Goal: Task Accomplishment & Management: Manage account settings

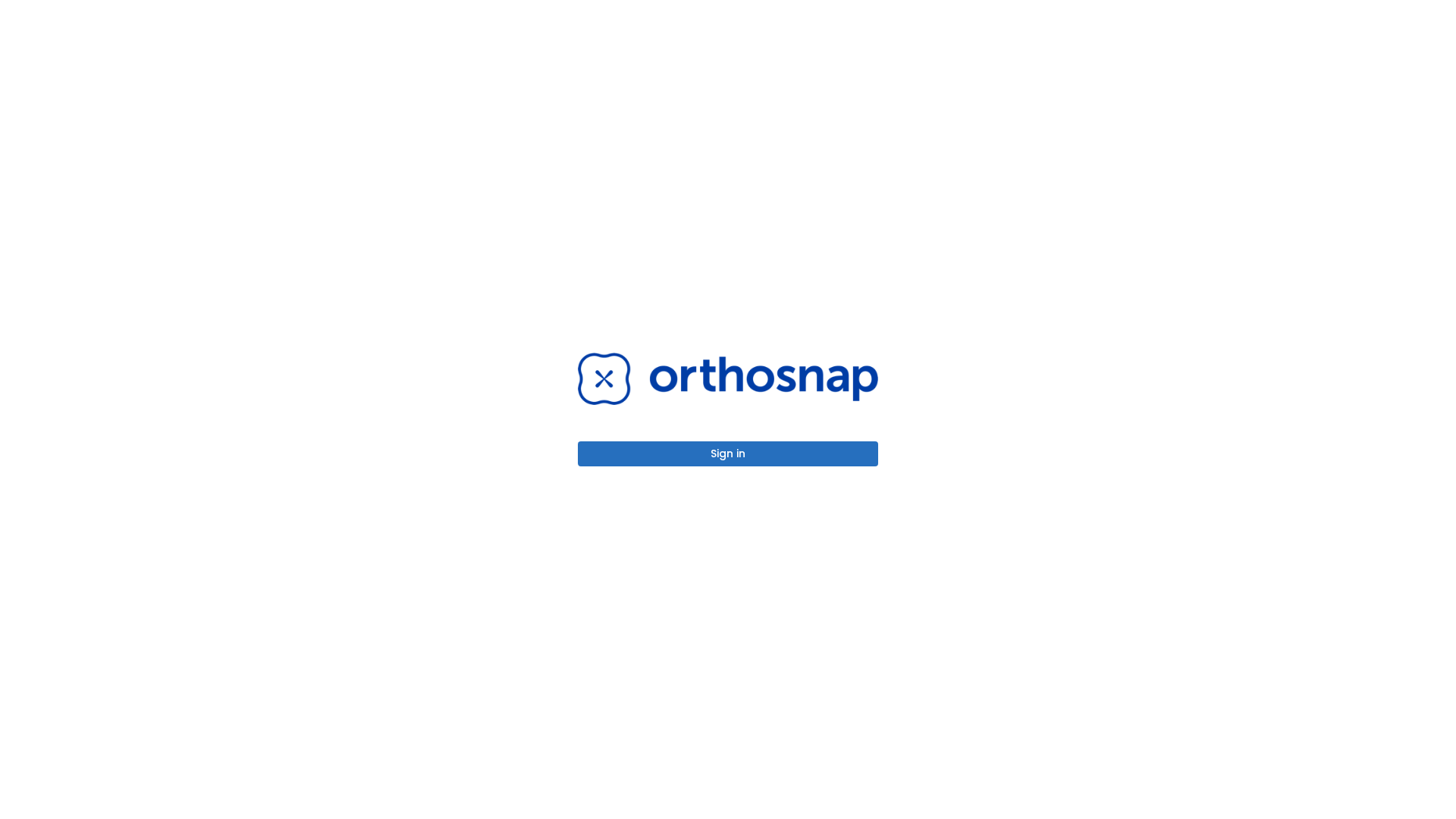
click at [728, 453] on button "Sign in" at bounding box center [728, 453] width 301 height 25
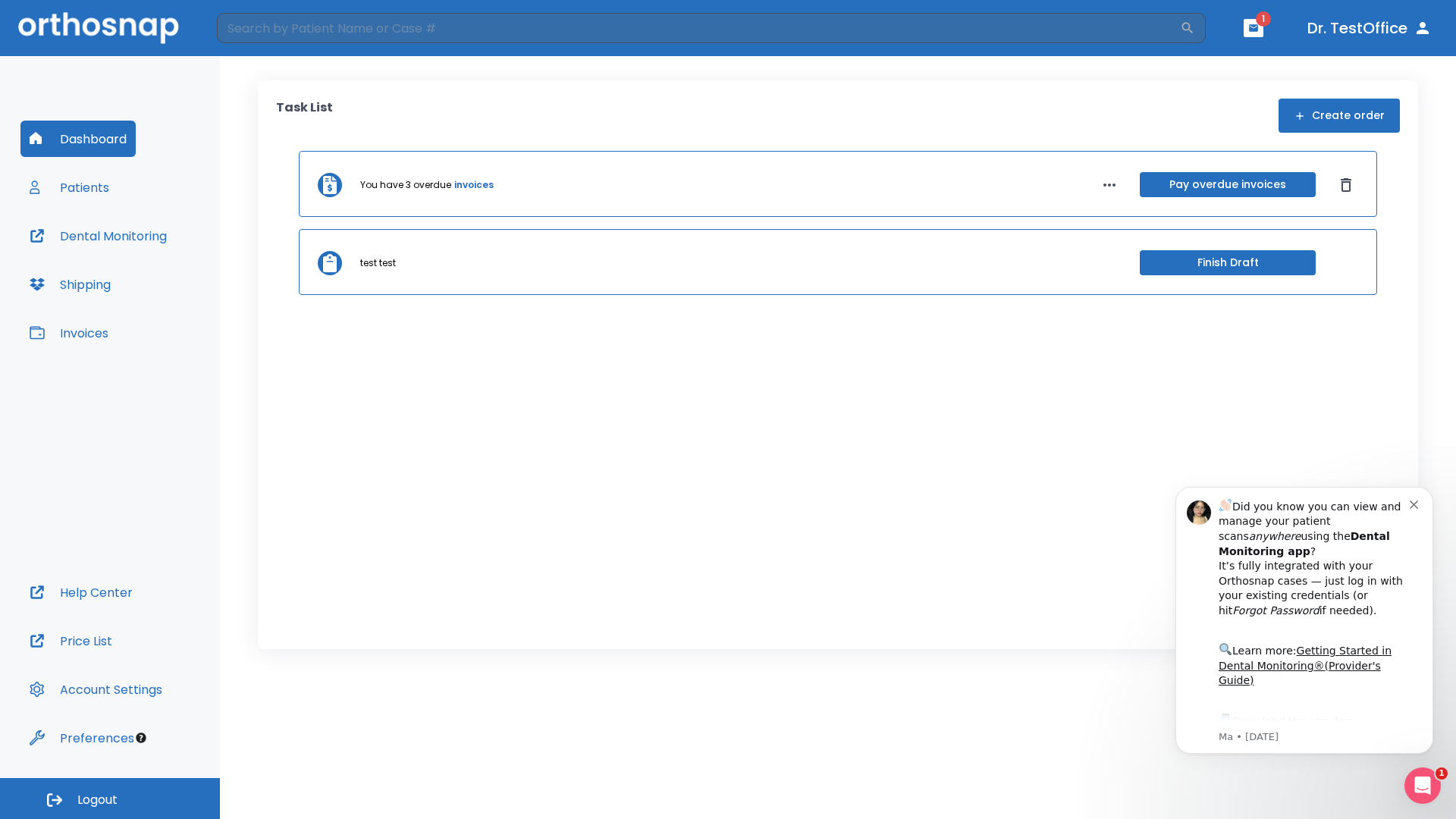
click at [110, 798] on span "Logout" at bounding box center [98, 799] width 40 height 17
